Goal: Task Accomplishment & Management: Manage account settings

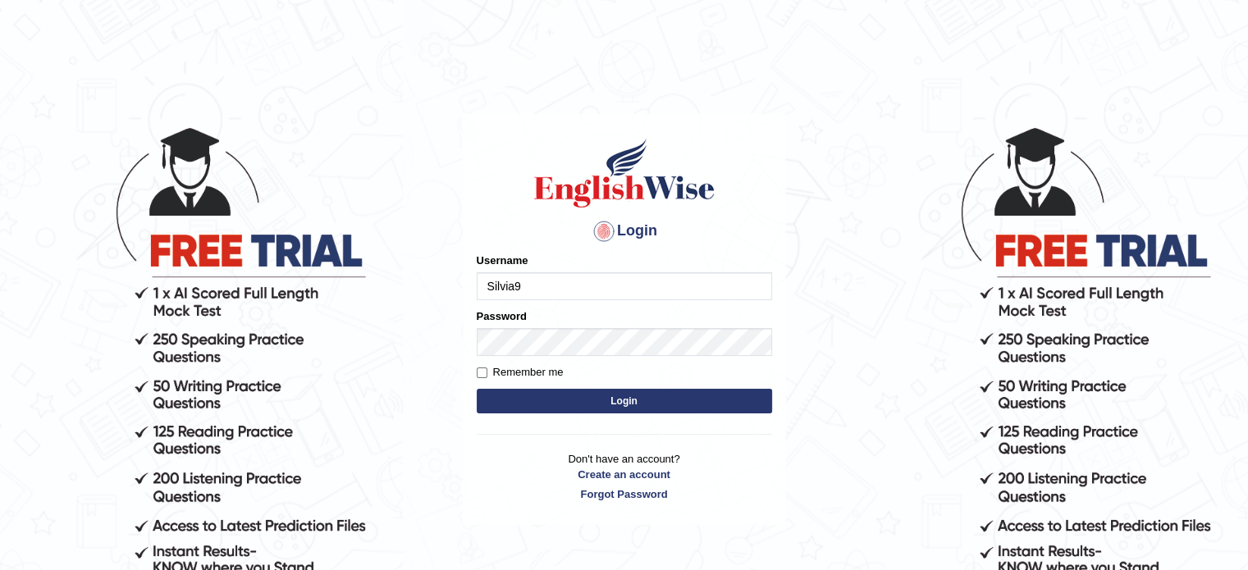
type input "Silvia9"
click at [635, 492] on p "Don't have an account? Create an account Forgot Password" at bounding box center [624, 476] width 295 height 51
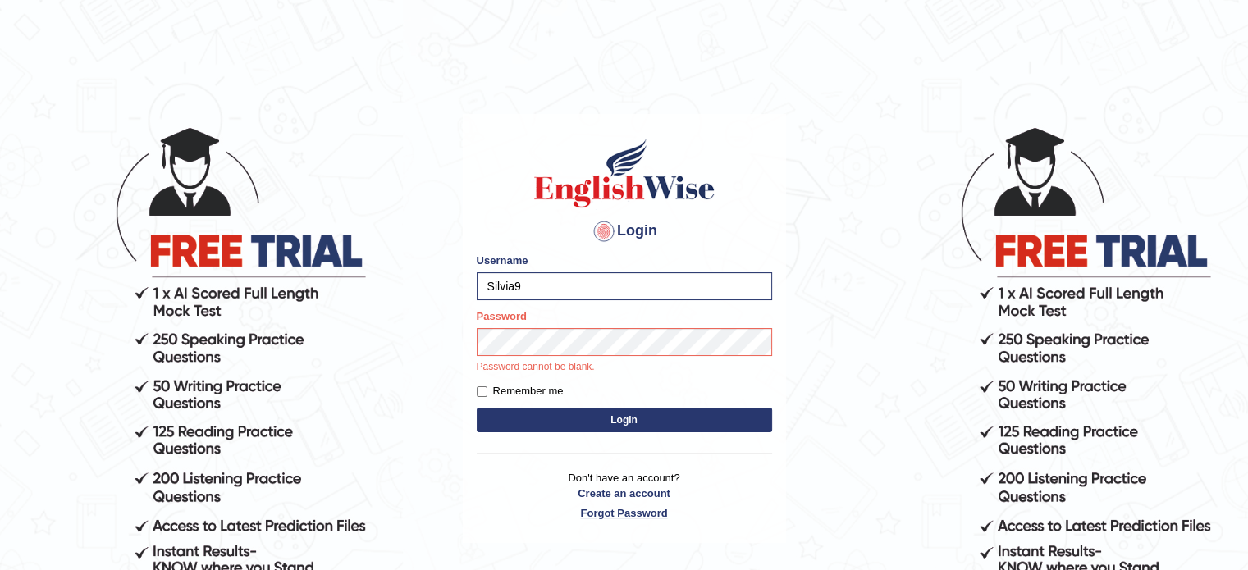
click at [611, 513] on link "Forgot Password" at bounding box center [624, 513] width 295 height 16
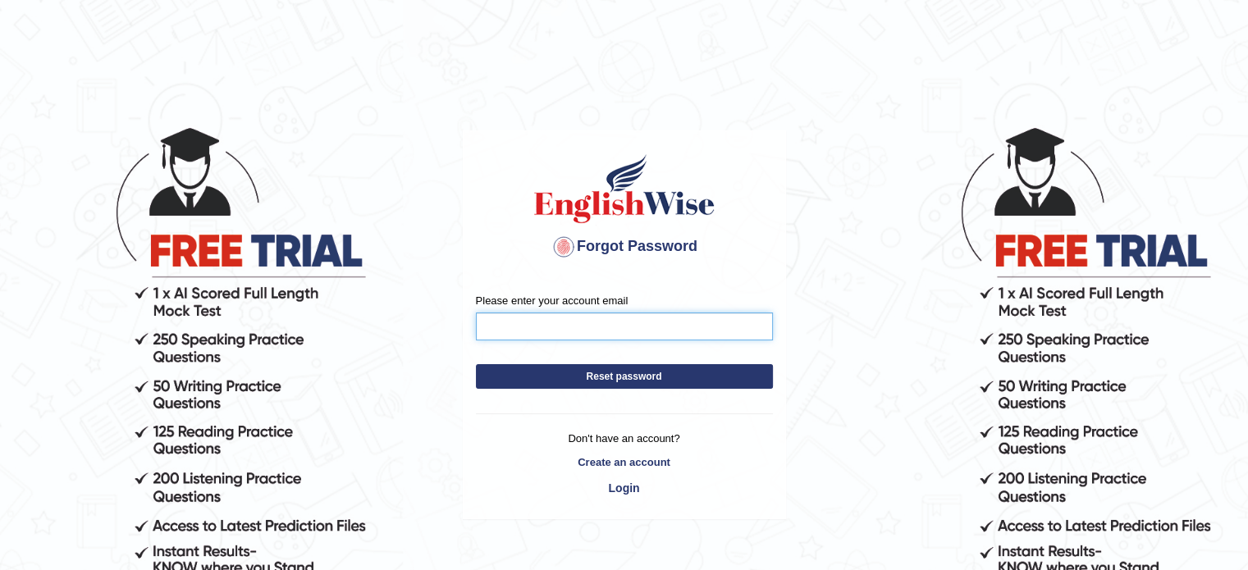
click at [543, 327] on input "Please enter your account email" at bounding box center [624, 327] width 297 height 28
type input "silviag94@hotmail.com"
click at [585, 376] on button "Reset password" at bounding box center [624, 376] width 297 height 25
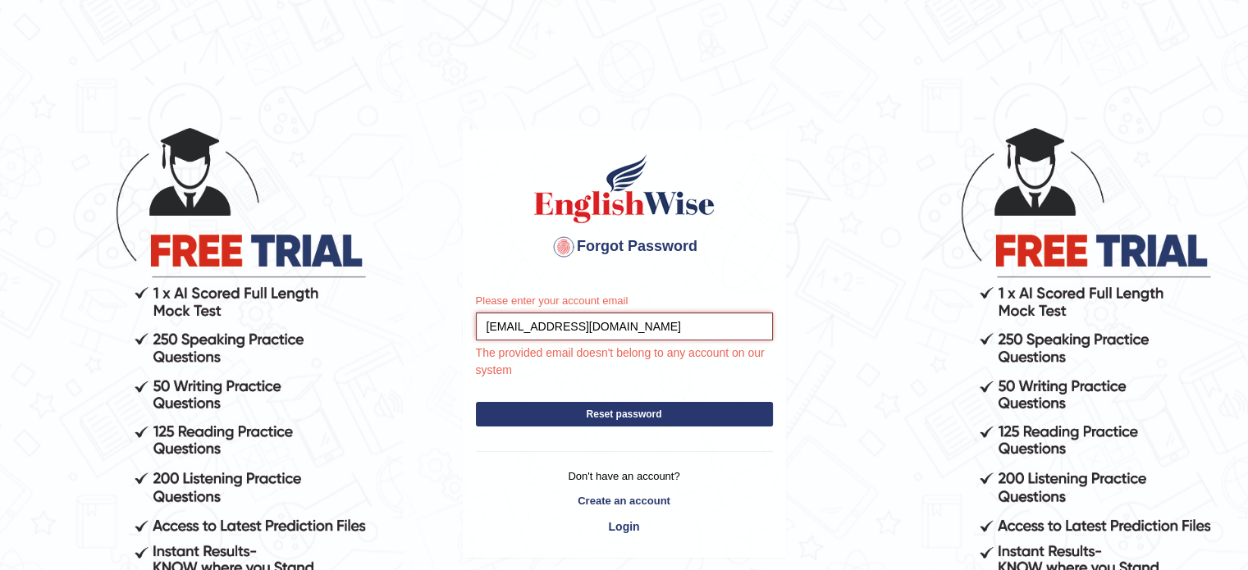
click at [491, 326] on input "silviag94@hotmail.com" at bounding box center [624, 327] width 297 height 28
type input "Silviag94@hotmail.com"
click at [520, 414] on button "Reset password" at bounding box center [624, 414] width 297 height 25
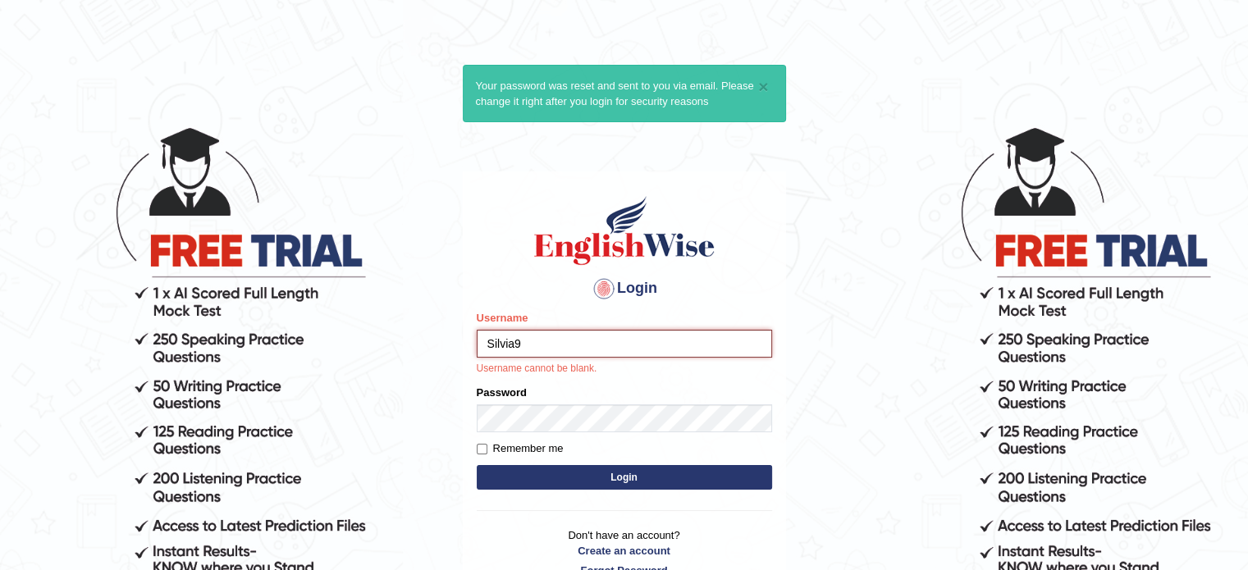
type input "Silvia9"
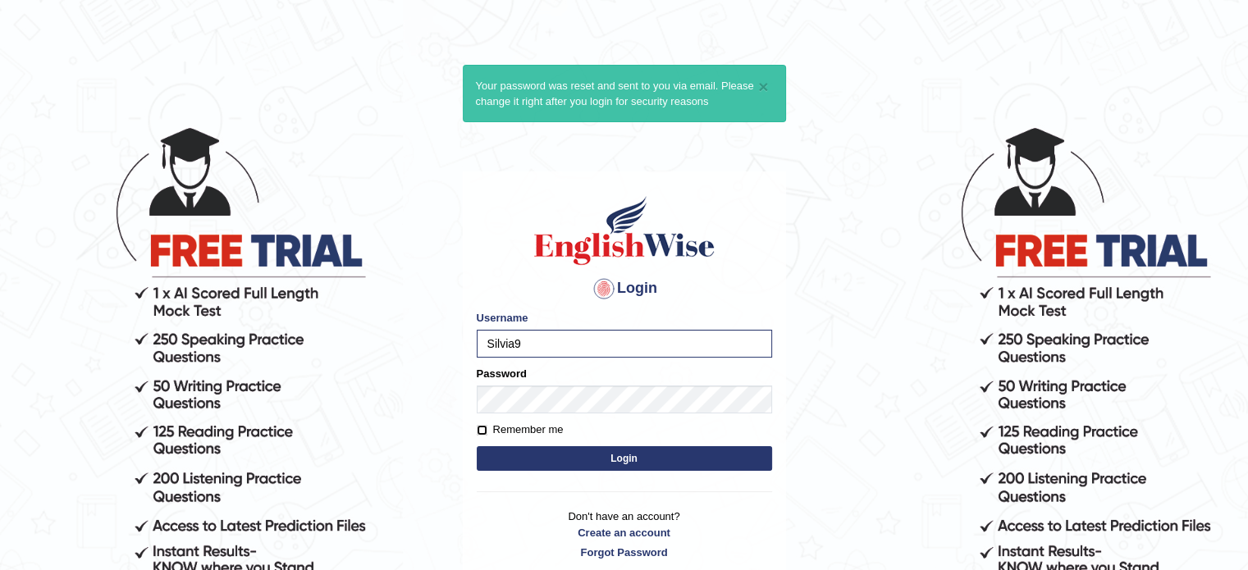
click at [483, 429] on input "Remember me" at bounding box center [482, 430] width 11 height 11
checkbox input "true"
click at [496, 450] on button "Login" at bounding box center [624, 458] width 295 height 25
